Goal: Information Seeking & Learning: Learn about a topic

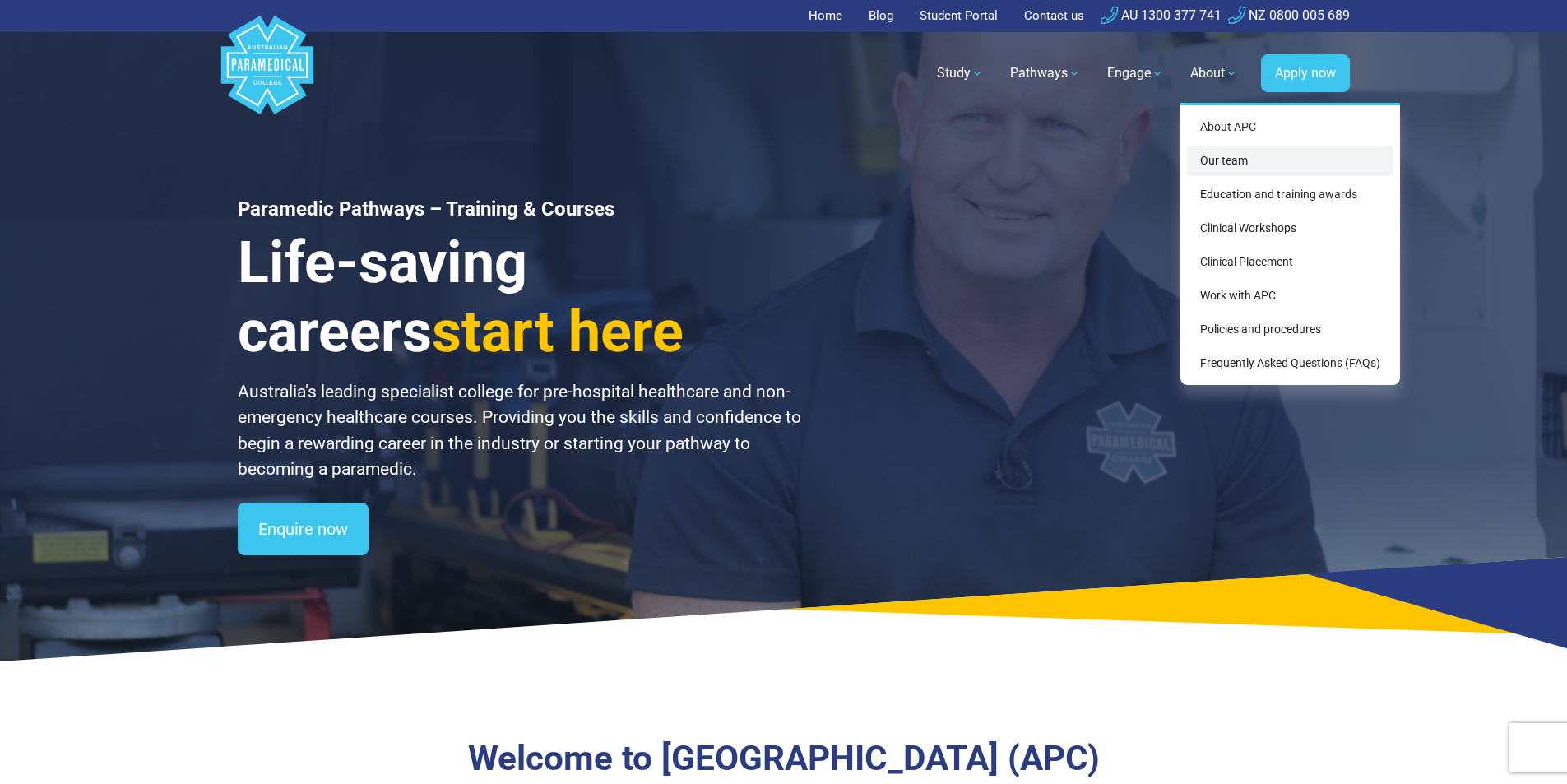
click at [1226, 153] on link "Our team" at bounding box center [1291, 160] width 206 height 30
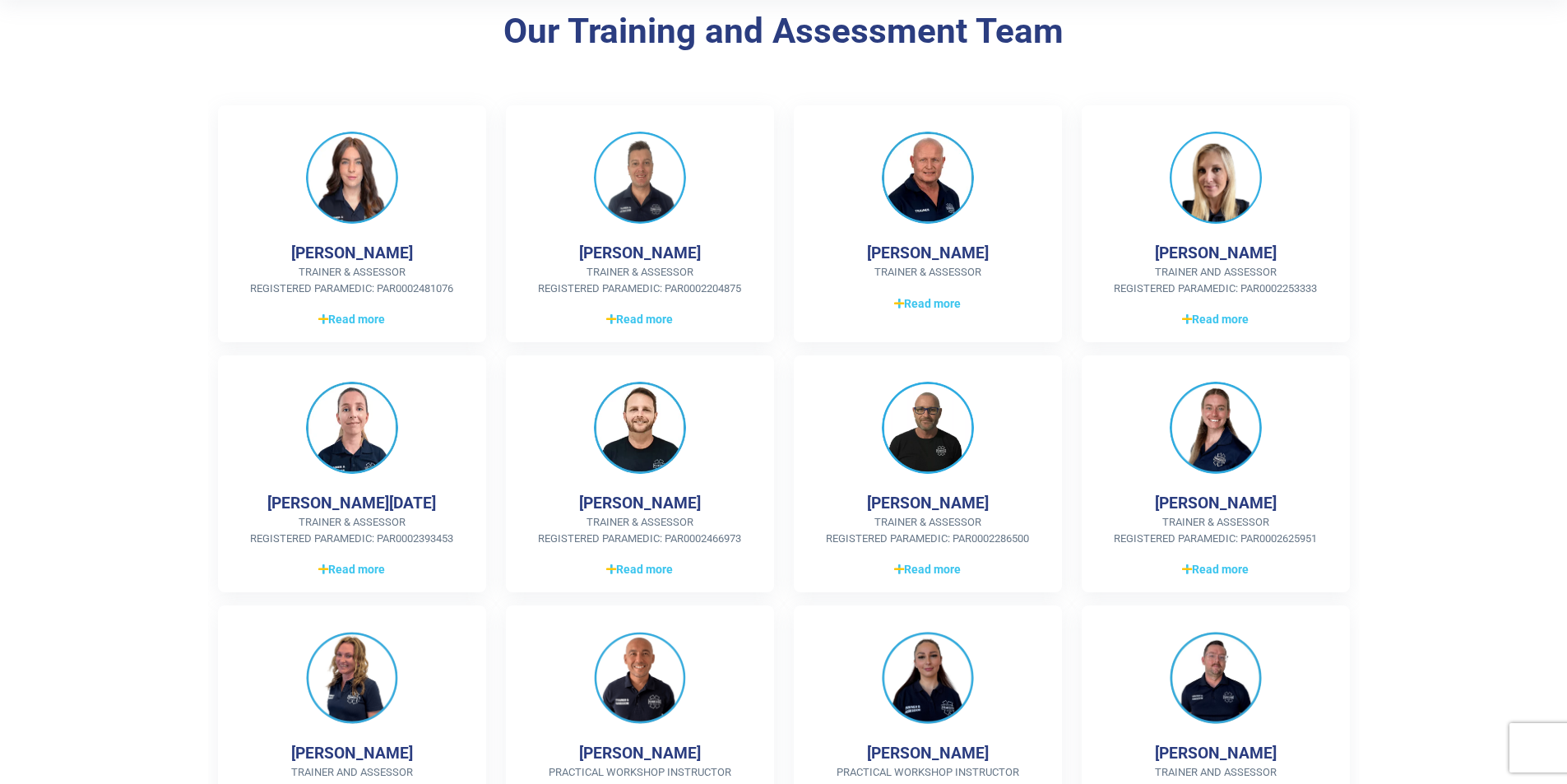
scroll to position [411, 0]
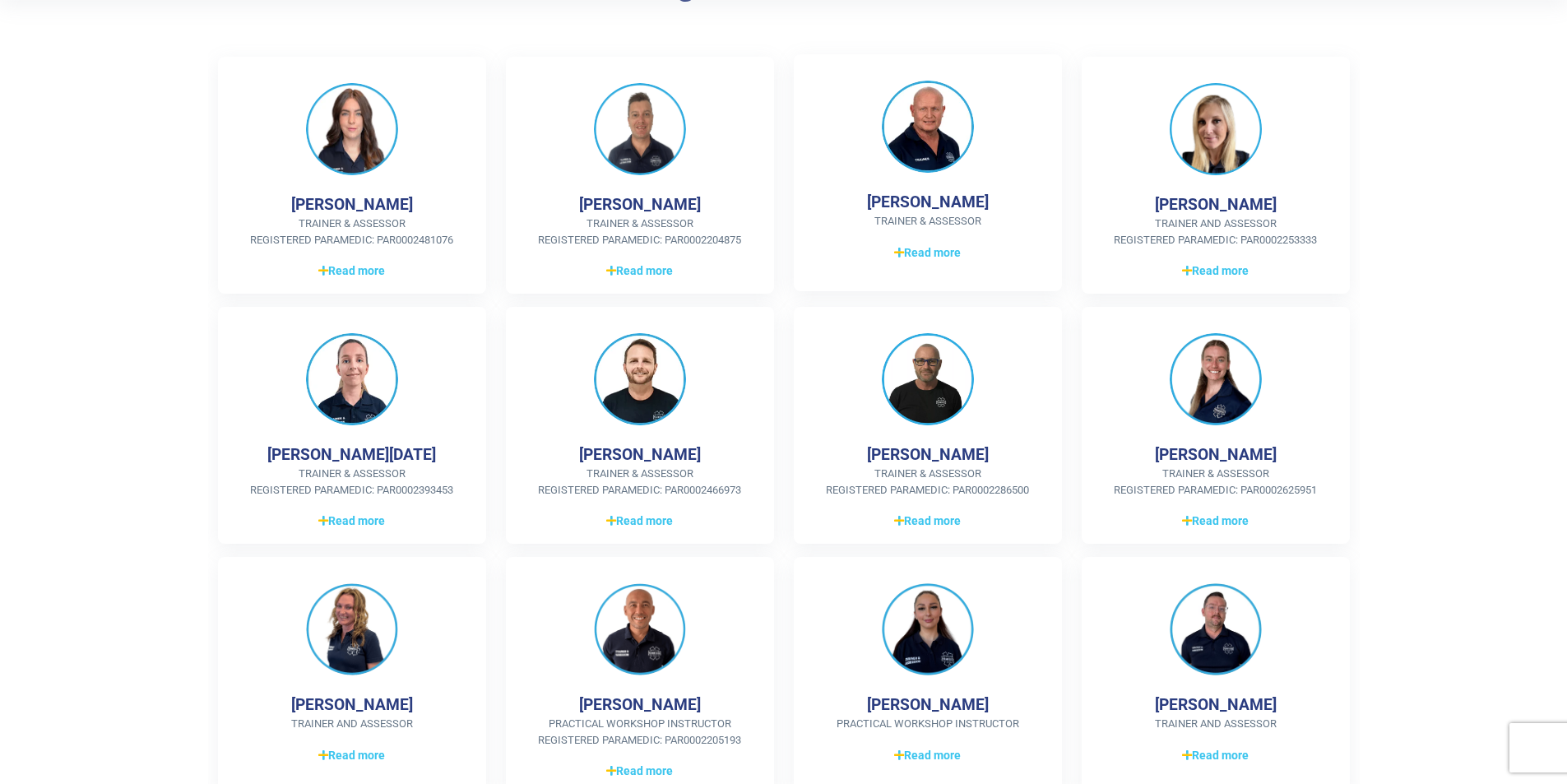
click at [931, 135] on img at bounding box center [927, 126] width 92 height 92
click at [924, 251] on span "Read more" at bounding box center [927, 253] width 67 height 17
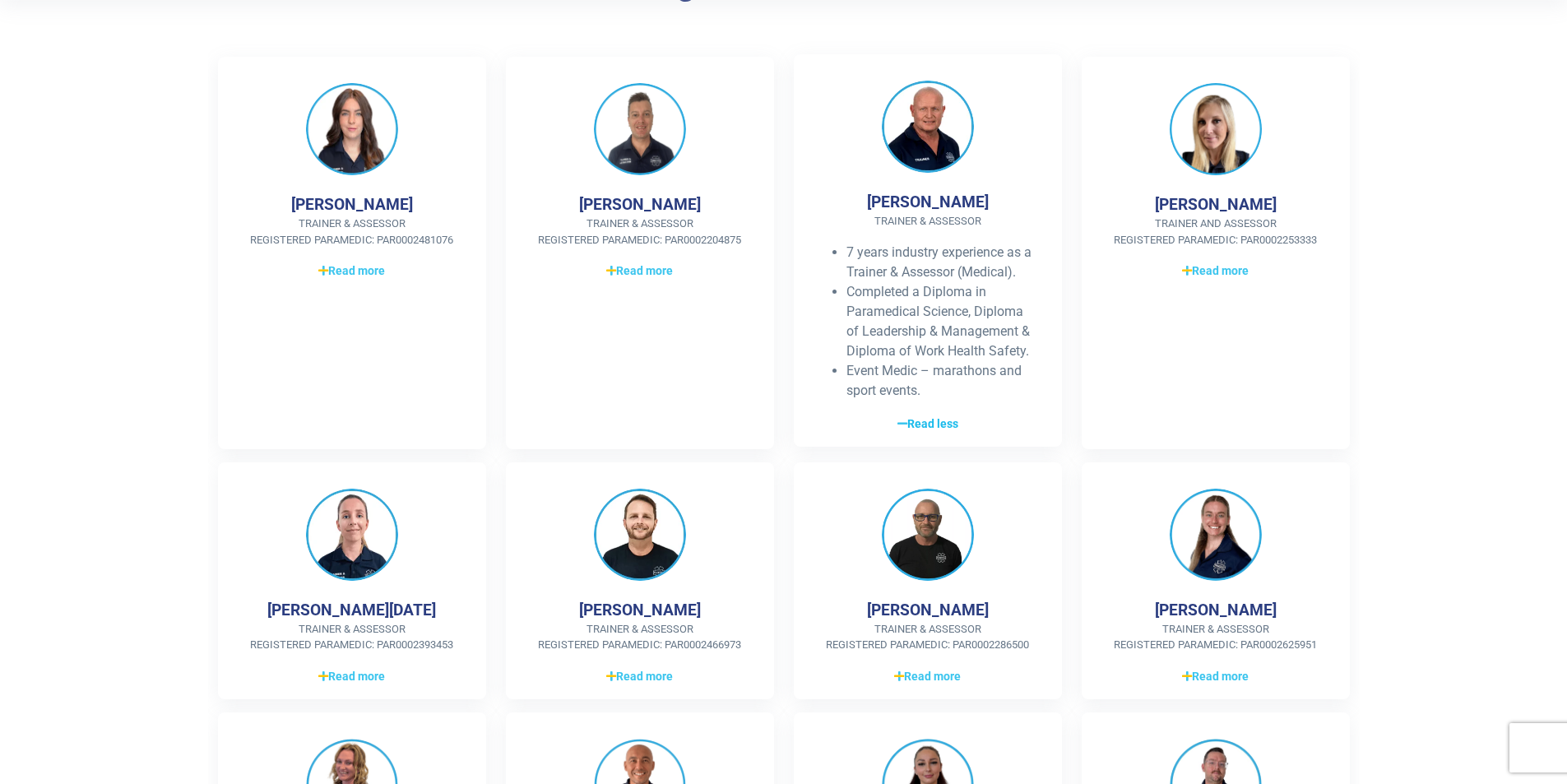
click at [936, 426] on span "Read less" at bounding box center [928, 424] width 61 height 17
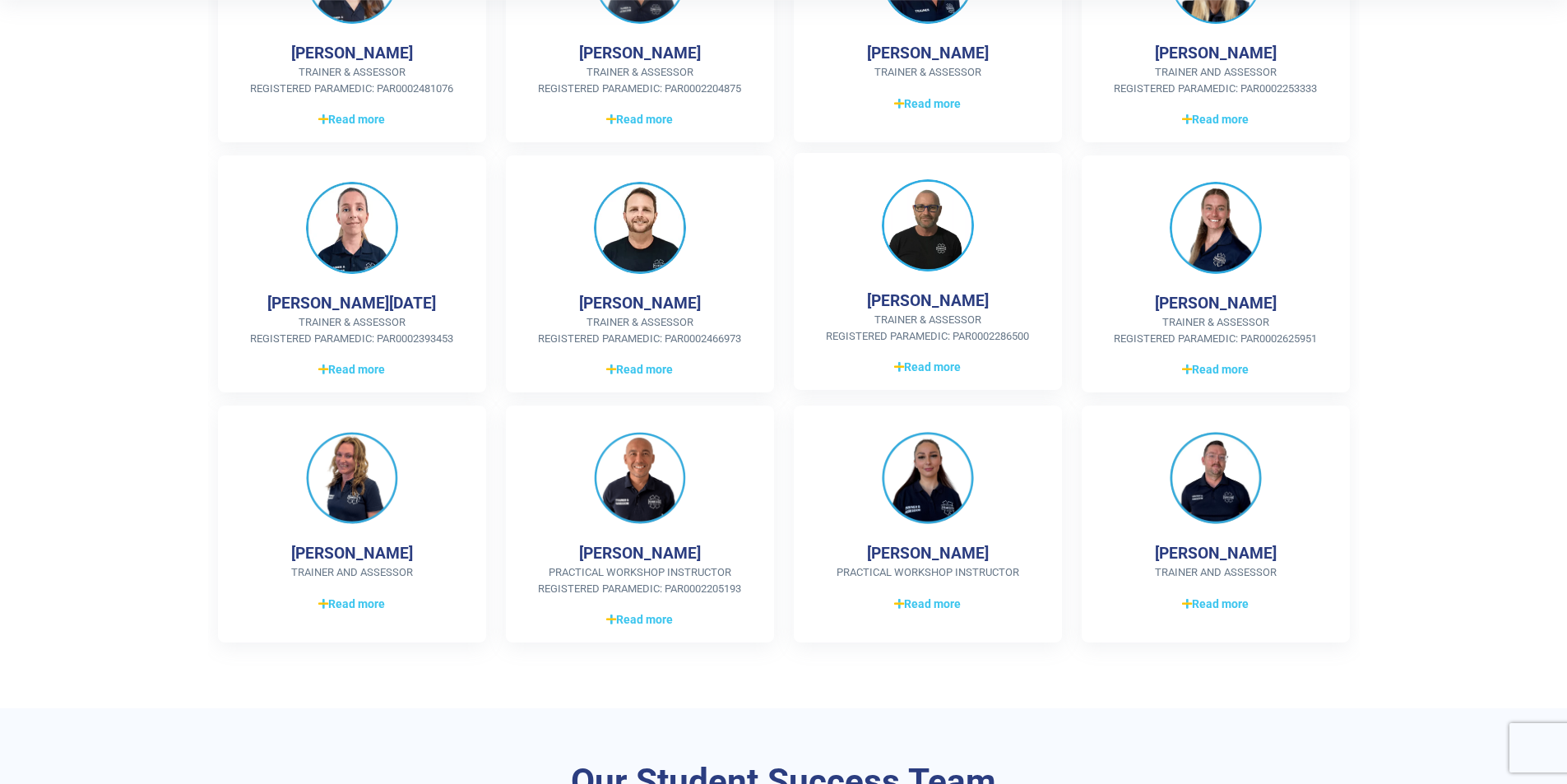
scroll to position [575, 0]
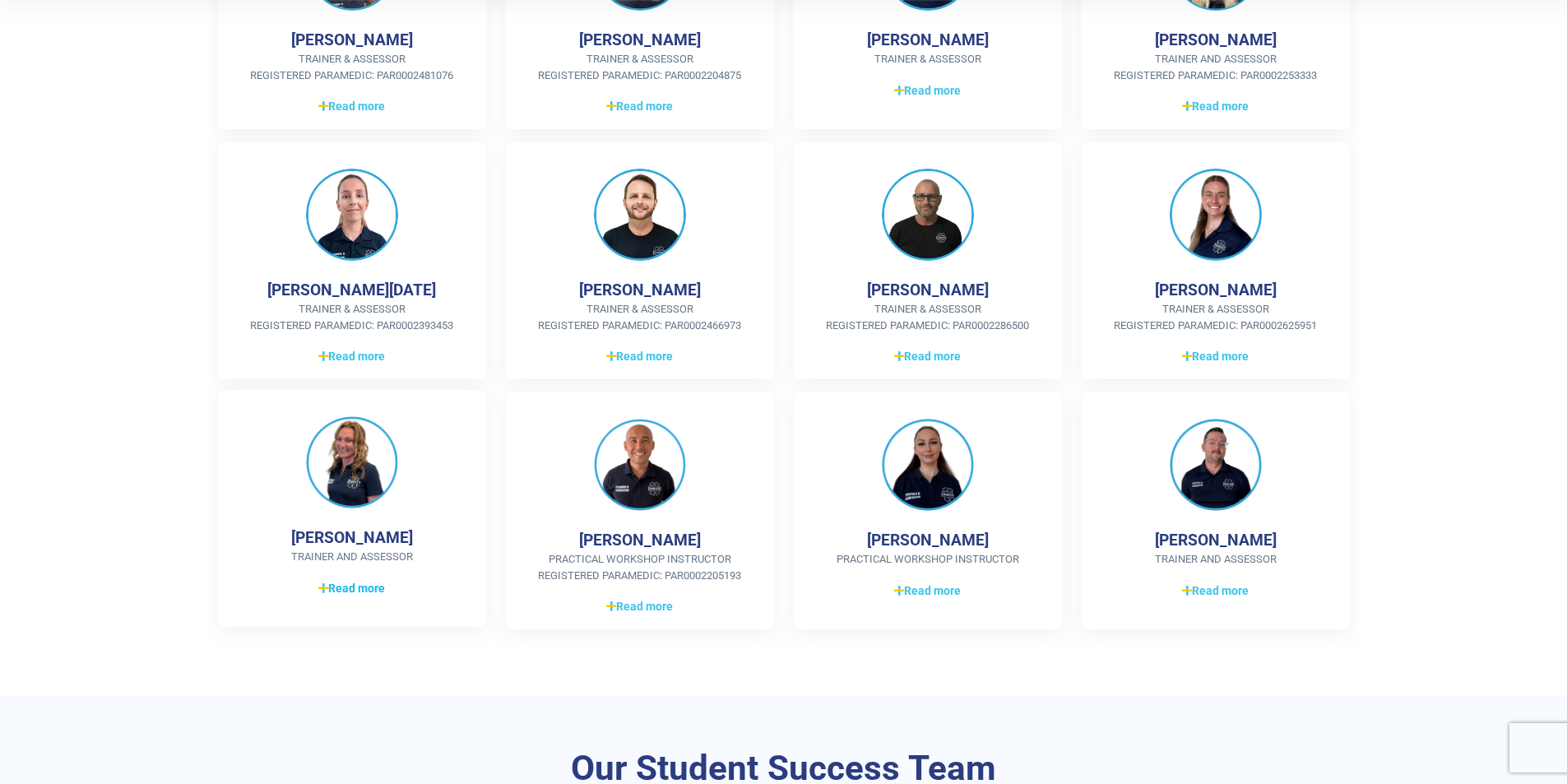
click at [321, 580] on span "Read more" at bounding box center [351, 588] width 67 height 17
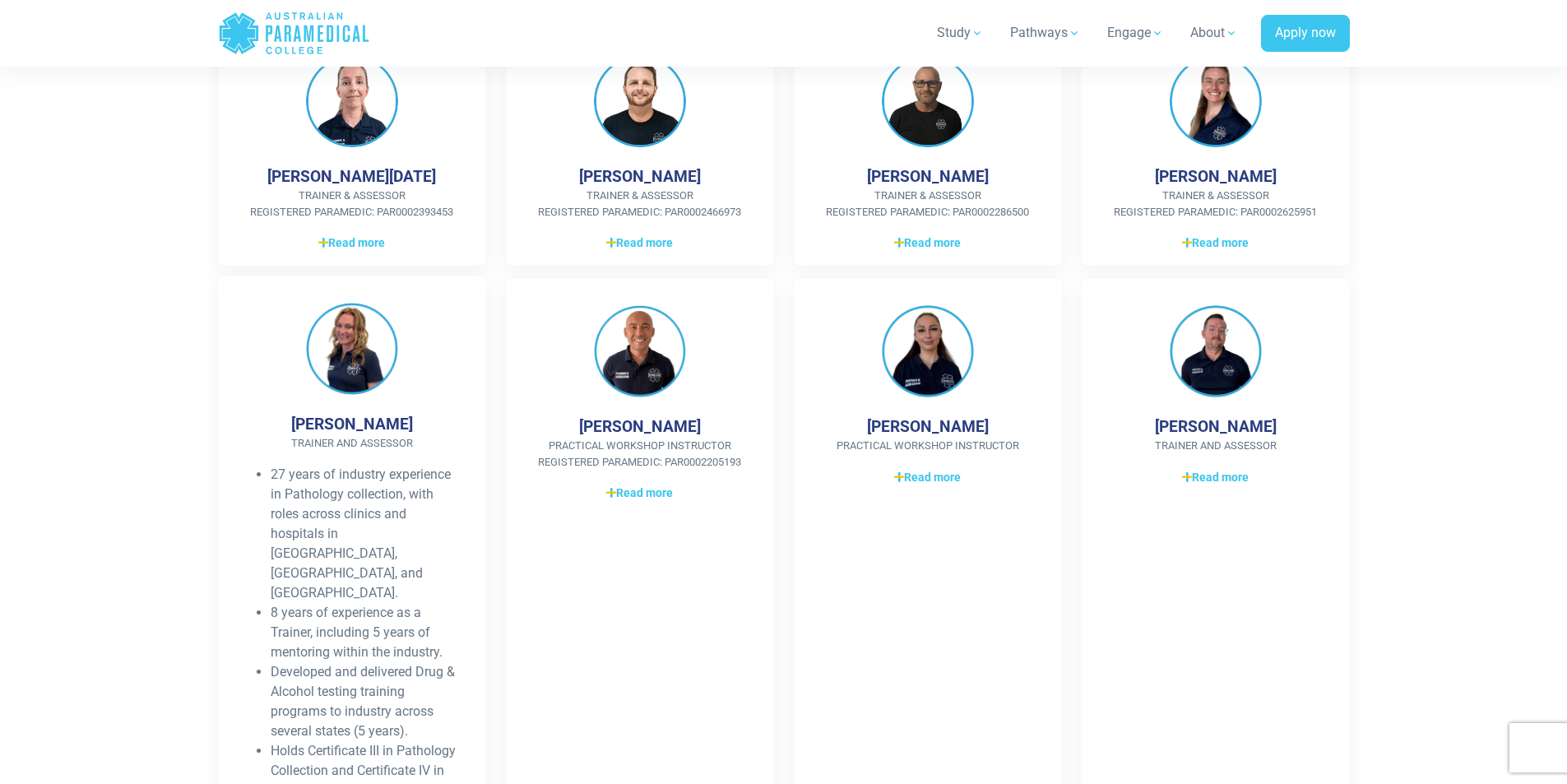
scroll to position [822, 0]
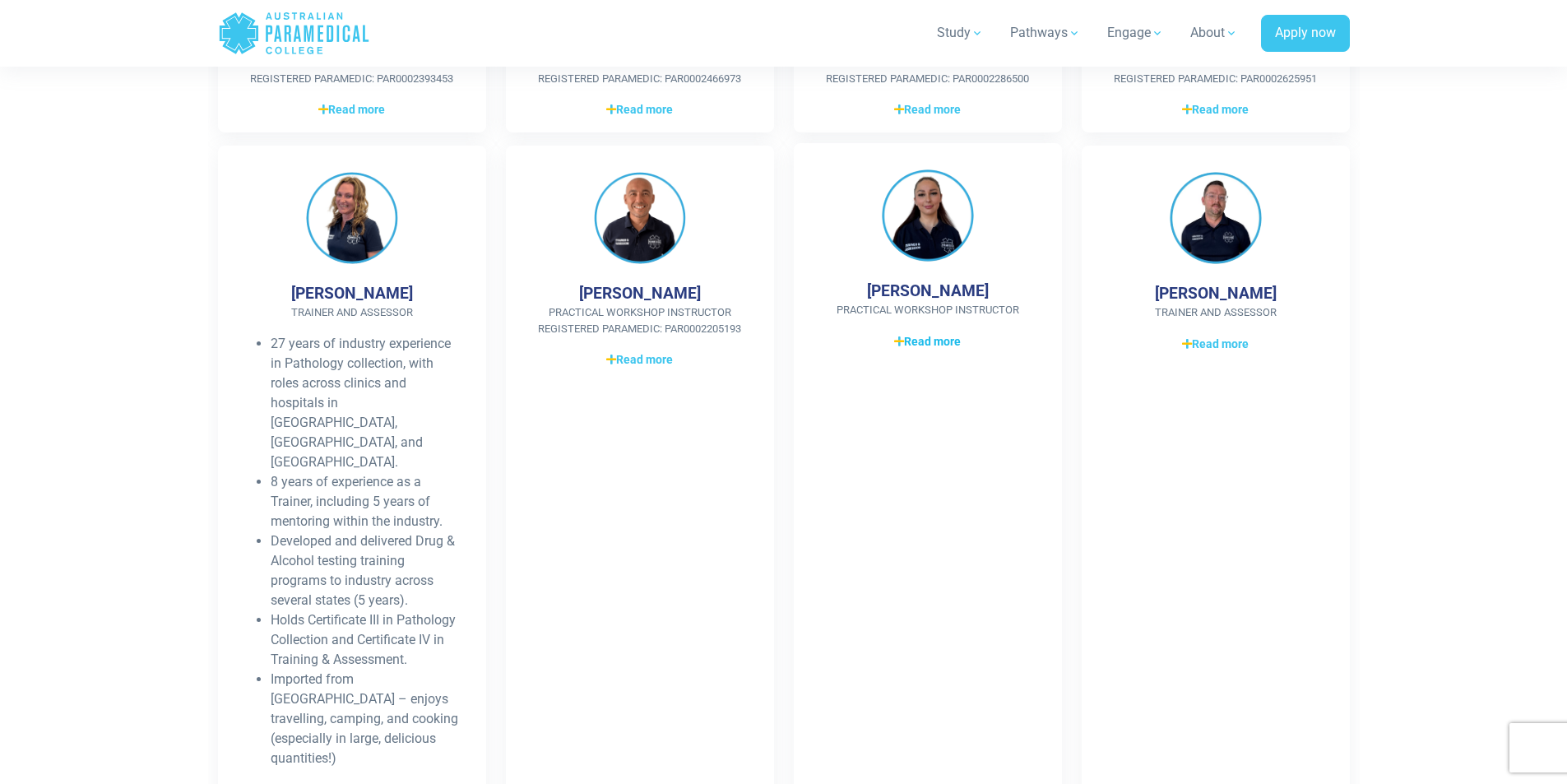
click at [898, 342] on icon at bounding box center [899, 340] width 10 height 11
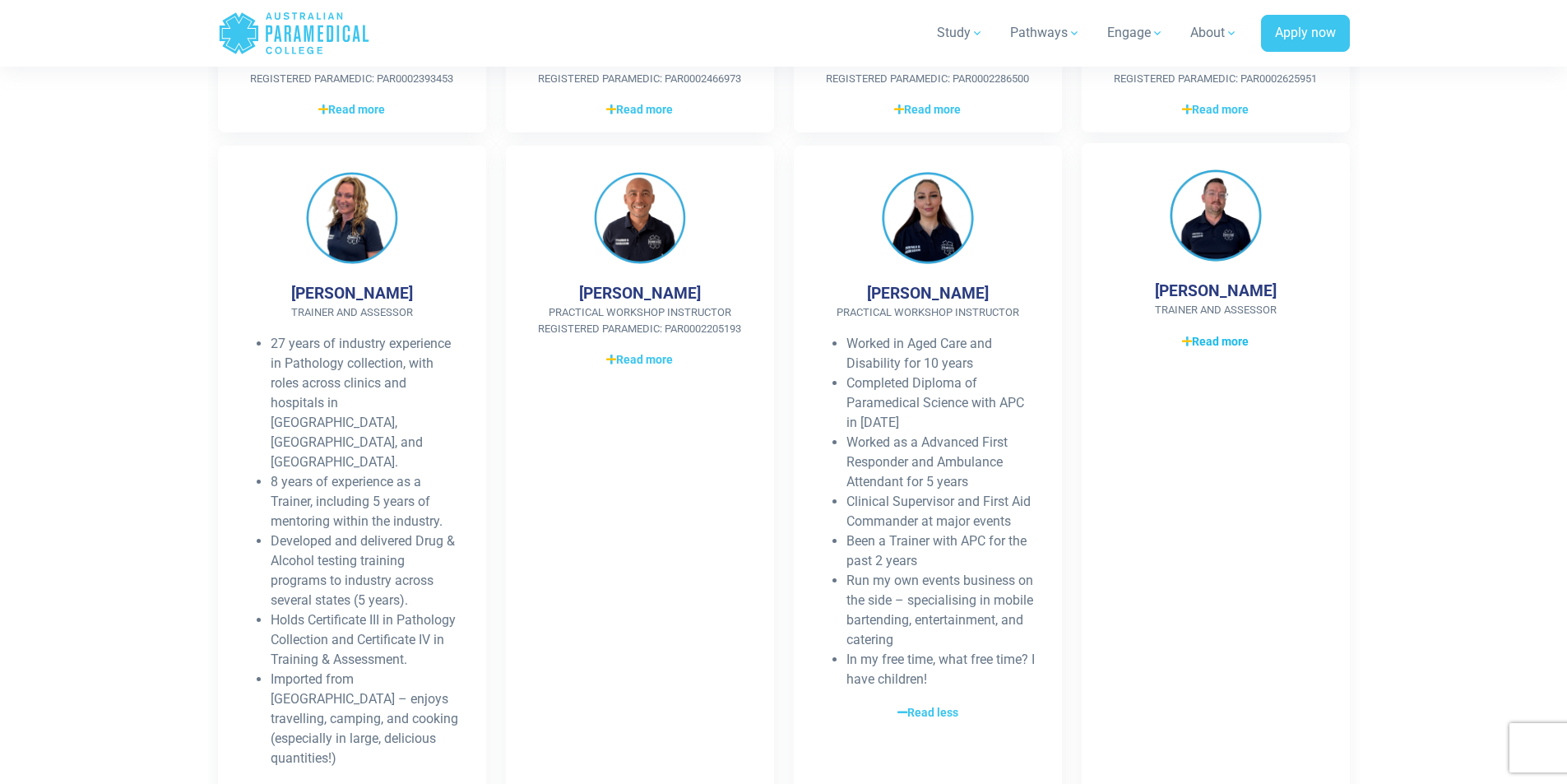
click at [1186, 340] on icon at bounding box center [1187, 340] width 10 height 11
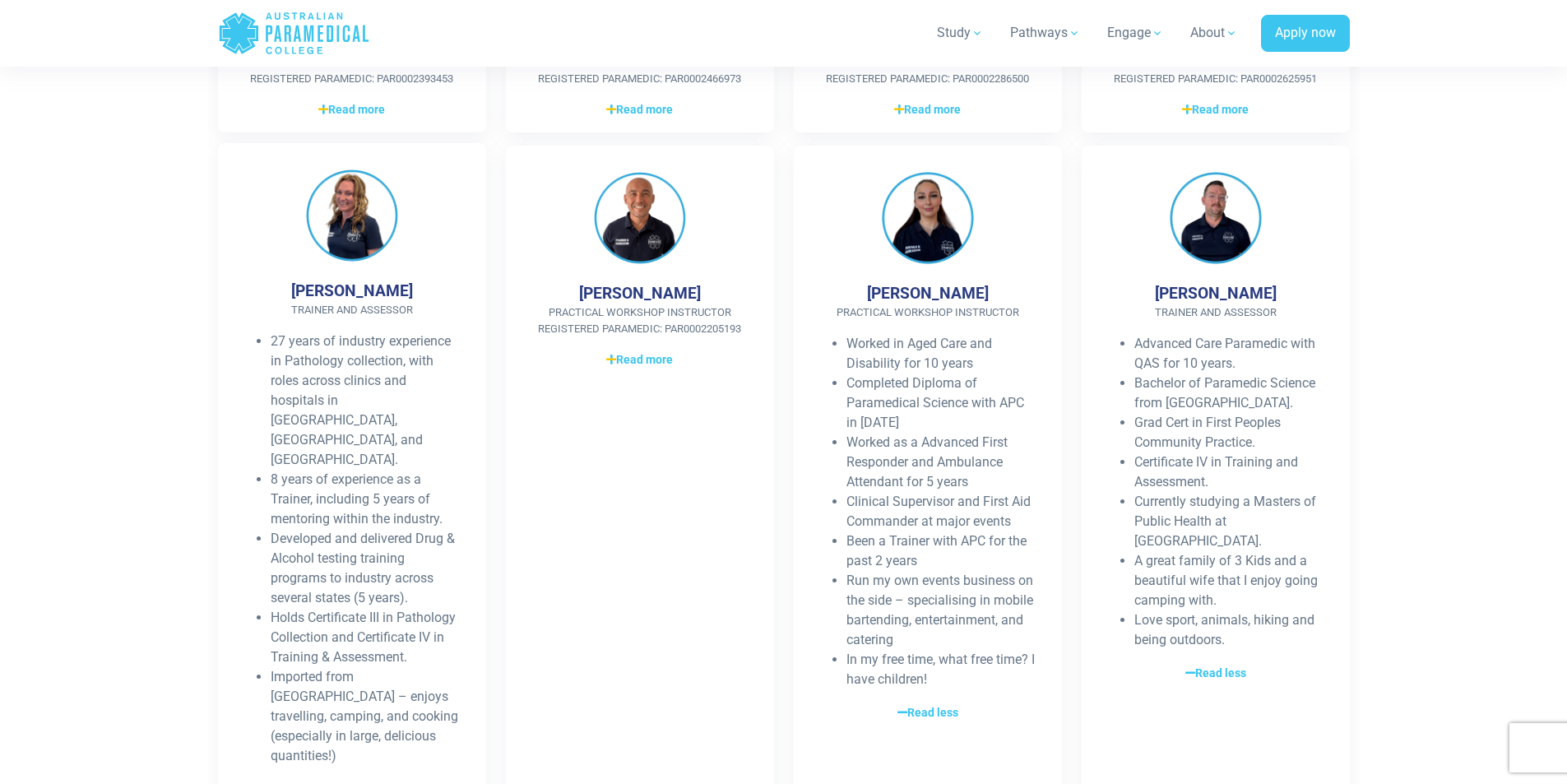
drag, startPoint x: 302, startPoint y: 293, endPoint x: 406, endPoint y: 293, distance: 104.0
click at [406, 293] on div "Jolanta Kfoury Trainer and Assessor 27 years of industry experience in Patholog…" at bounding box center [352, 477] width 268 height 669
copy h4 "Jolanta Kfoury"
click at [1465, 508] on section "Our Training and Assessment Team Betina Ellul Trainer & Assessor Registered Par…" at bounding box center [784, 189] width 1567 height 1381
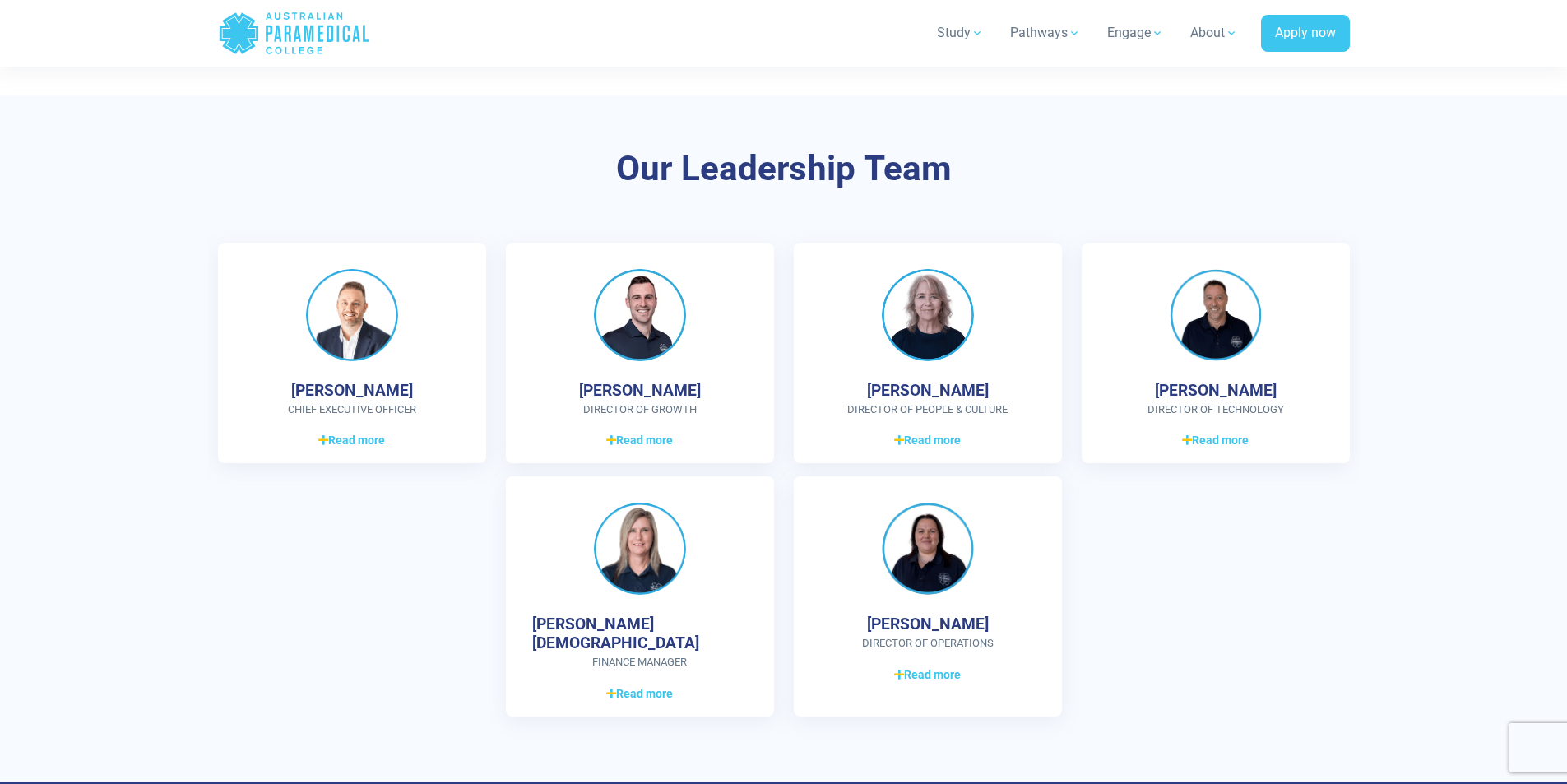
scroll to position [4694, 0]
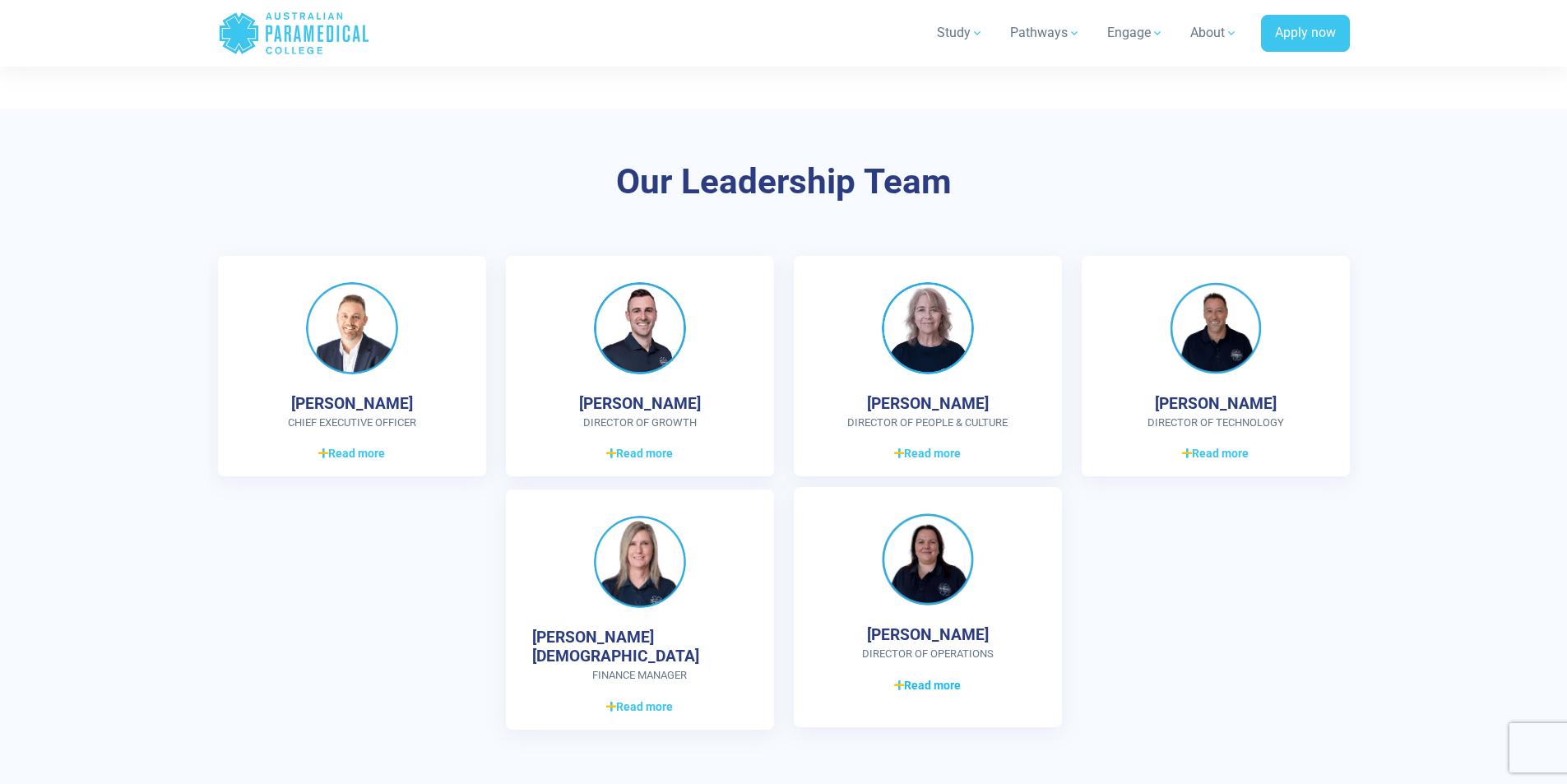
click at [898, 679] on icon at bounding box center [899, 684] width 10 height 11
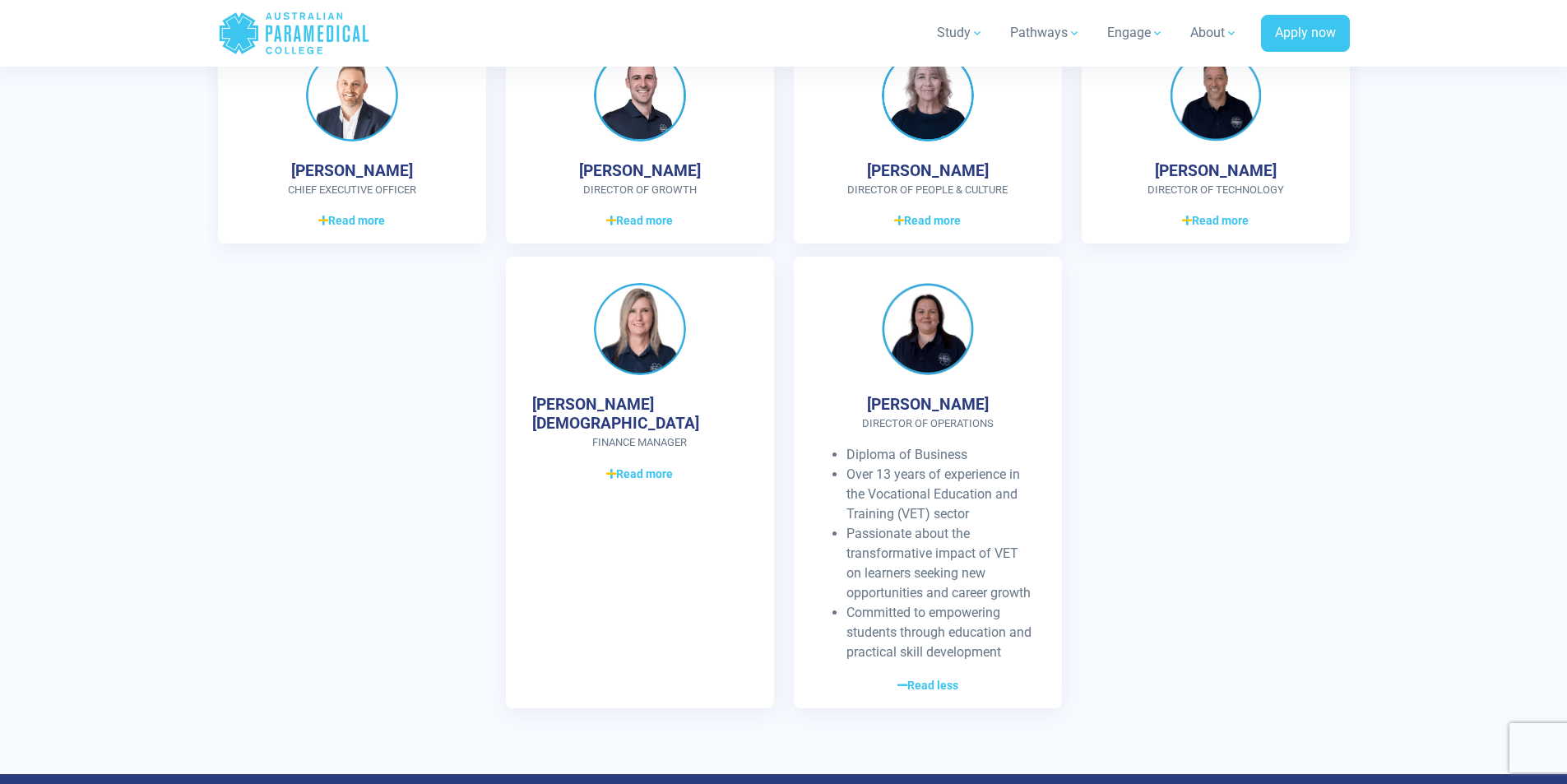
scroll to position [4851, 0]
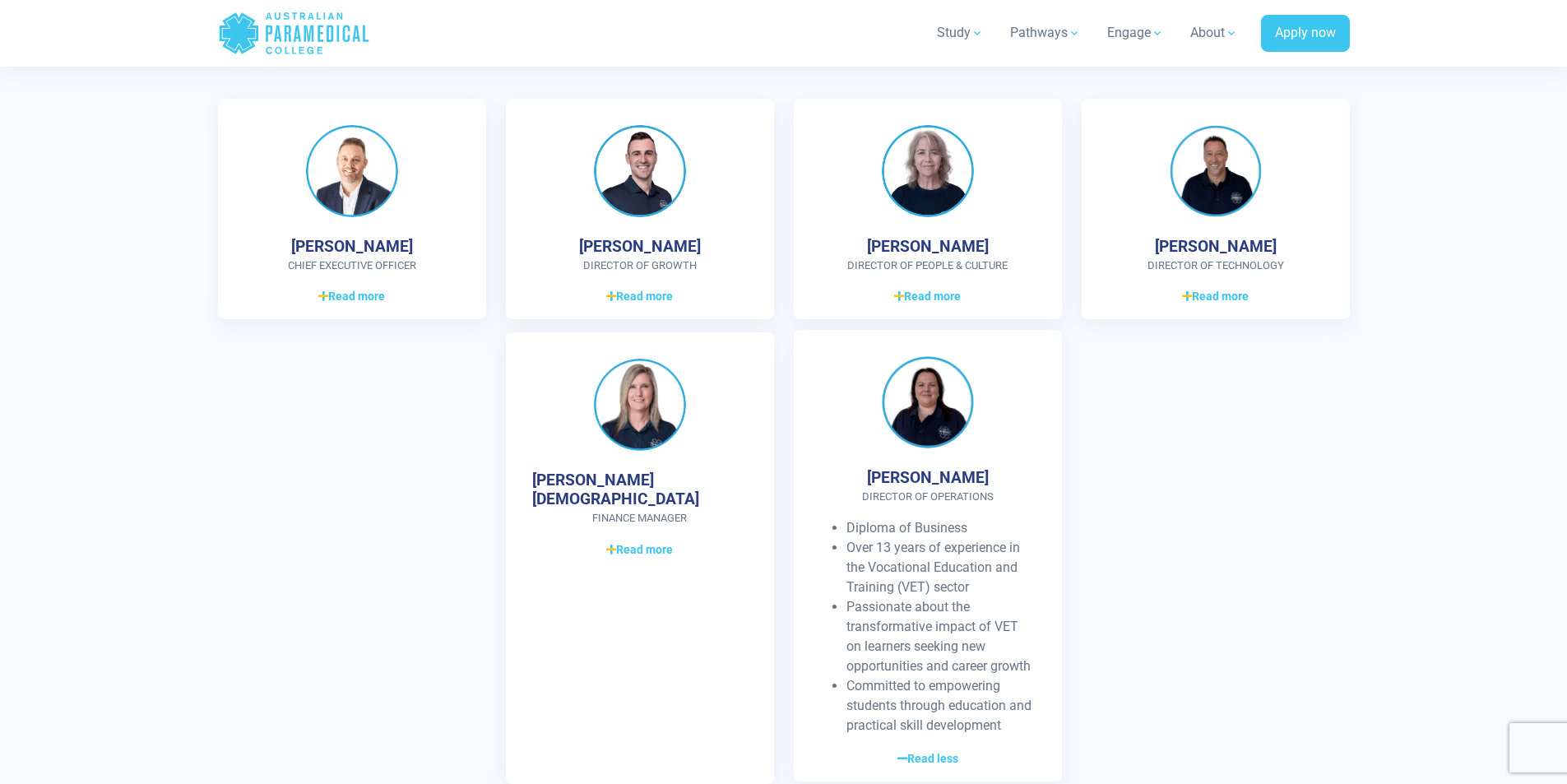
drag, startPoint x: 873, startPoint y: 398, endPoint x: 981, endPoint y: 379, distance: 109.7
click at [981, 379] on div "Jodi Weatherall Director of Operations Diploma of Business Over 13 years of exp…" at bounding box center [927, 555] width 268 height 451
copy h4 "Jodi Weatherall"
